Goal: Information Seeking & Learning: Understand process/instructions

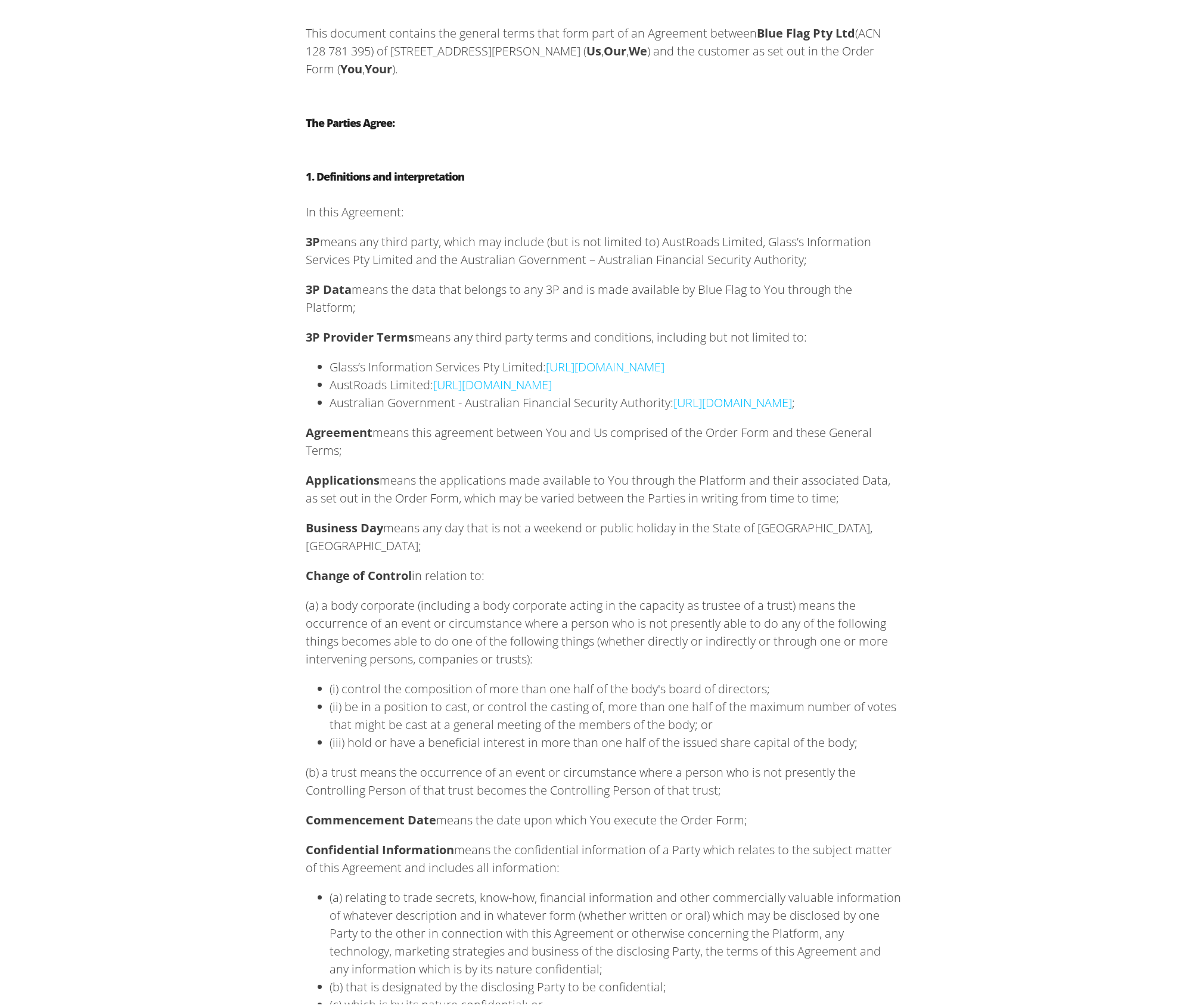
scroll to position [236, 0]
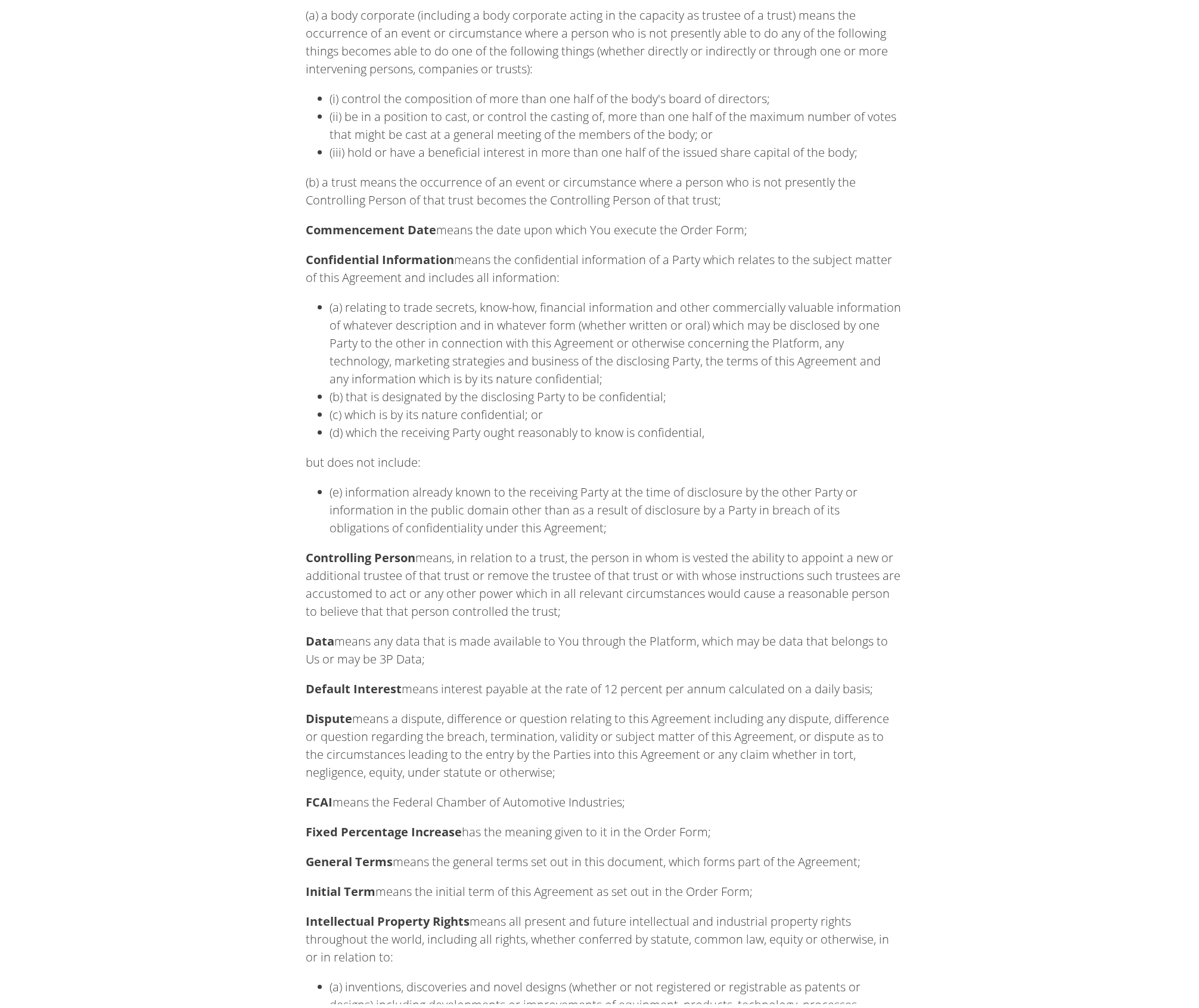
scroll to position [0, 0]
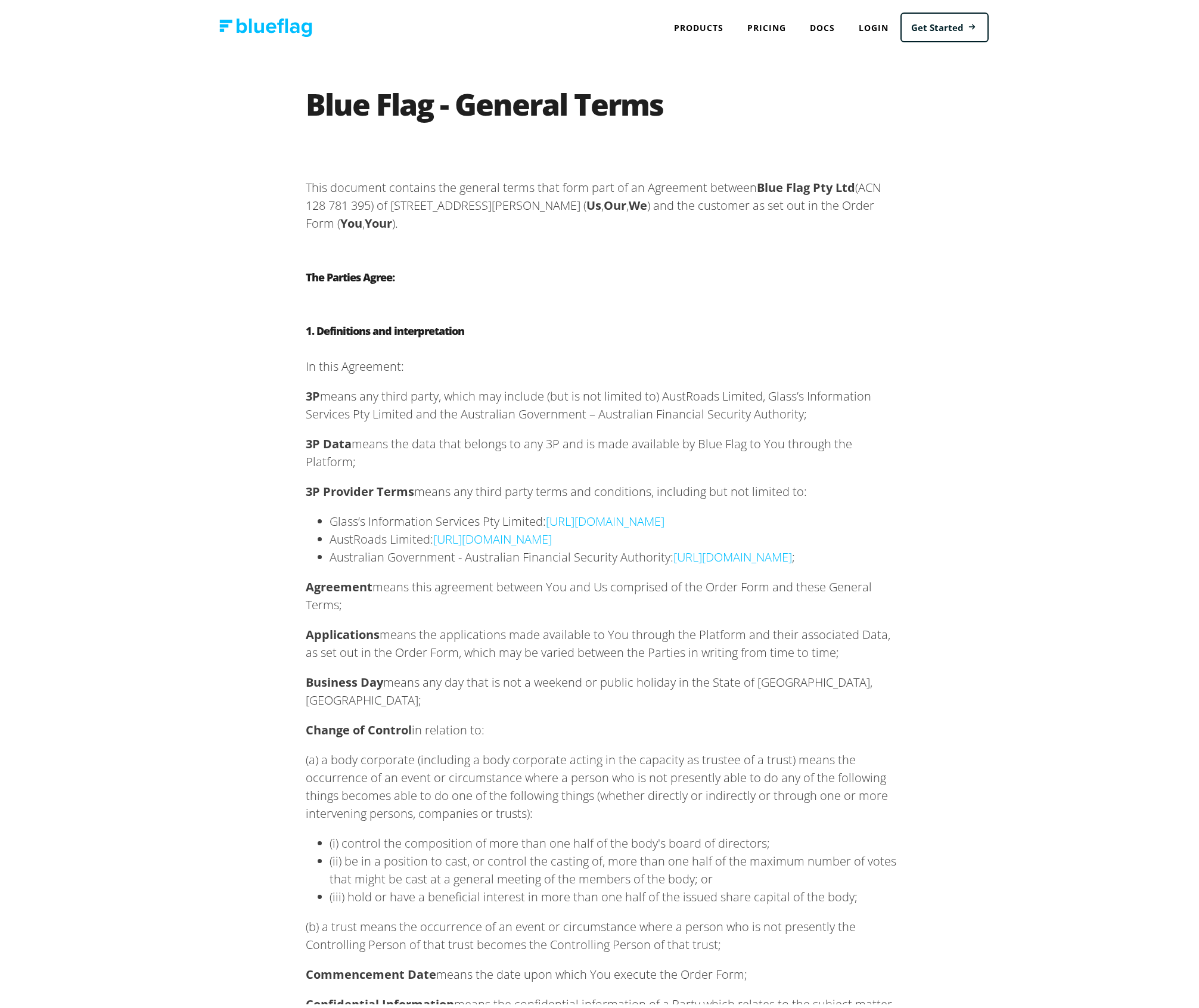
drag, startPoint x: 1053, startPoint y: 459, endPoint x: 1038, endPoint y: 448, distance: 18.6
